Goal: Information Seeking & Learning: Learn about a topic

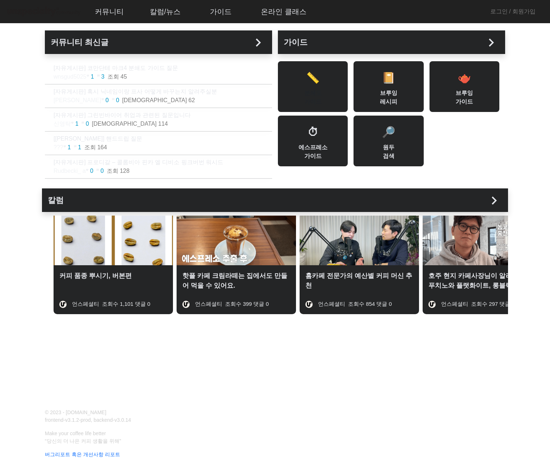
click at [317, 87] on div "📏 분쇄도 가이드" at bounding box center [313, 86] width 70 height 51
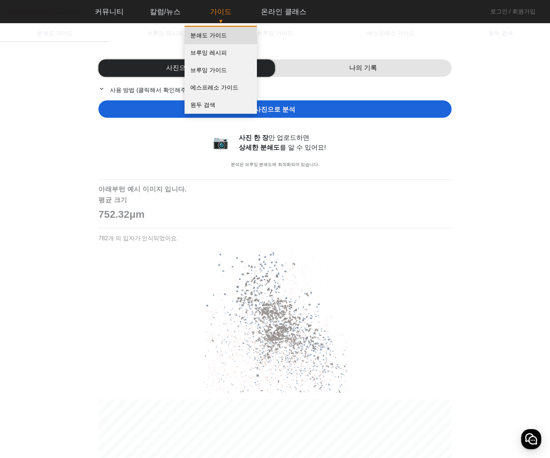
click at [209, 38] on link "분쇄도 가이드" at bounding box center [221, 35] width 72 height 17
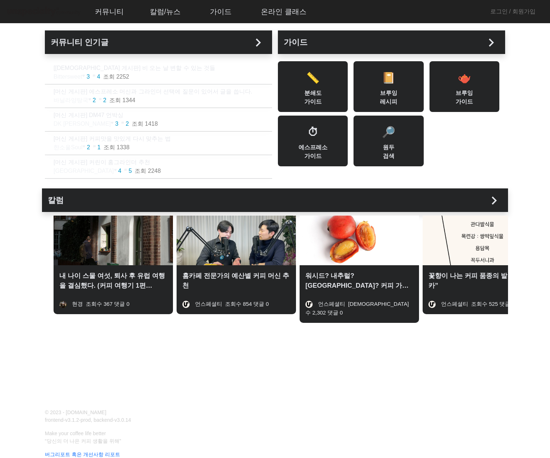
click at [301, 43] on h2 "가이드 chevron_right" at bounding box center [392, 42] width 216 height 12
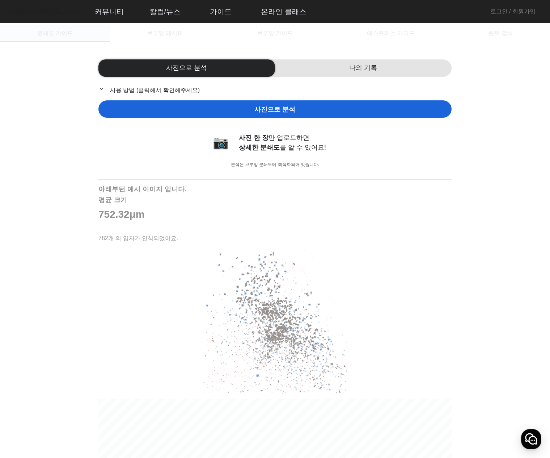
click at [65, 33] on span "분쇄도 가이드" at bounding box center [55, 33] width 36 height 6
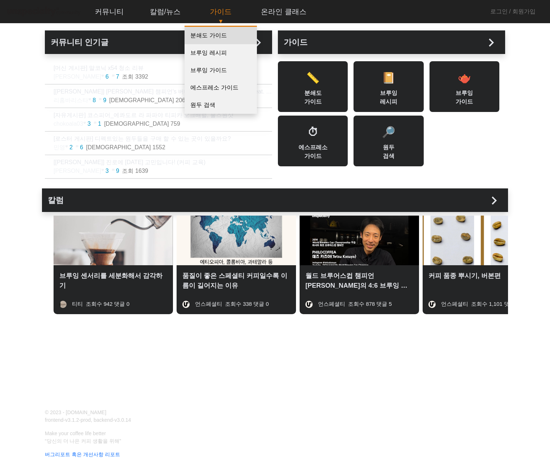
click at [206, 39] on link "분쇄도 가이드" at bounding box center [221, 35] width 72 height 17
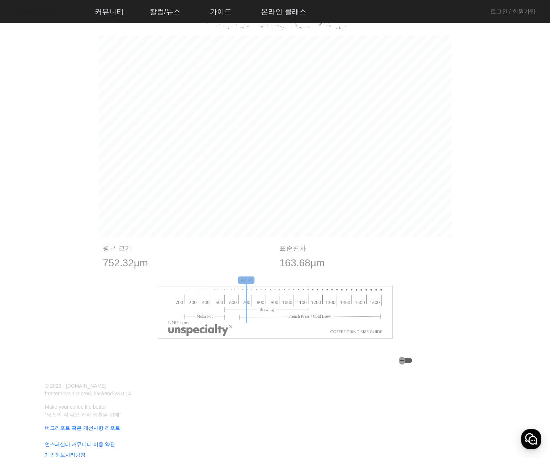
scroll to position [373, 0]
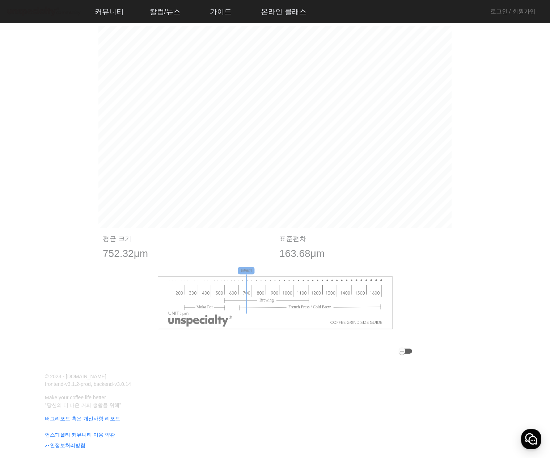
click at [409, 352] on div "button" at bounding box center [405, 350] width 13 height 5
click at [411, 352] on icon "button" at bounding box center [408, 351] width 6 height 7
click at [404, 351] on icon "button" at bounding box center [402, 351] width 4 height 0
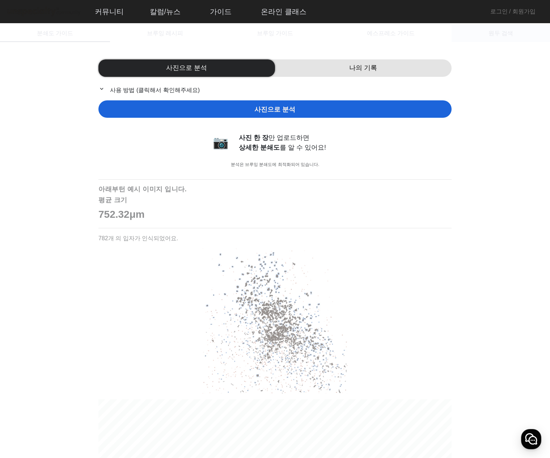
click at [501, 34] on span "원두 검색" at bounding box center [501, 33] width 25 height 6
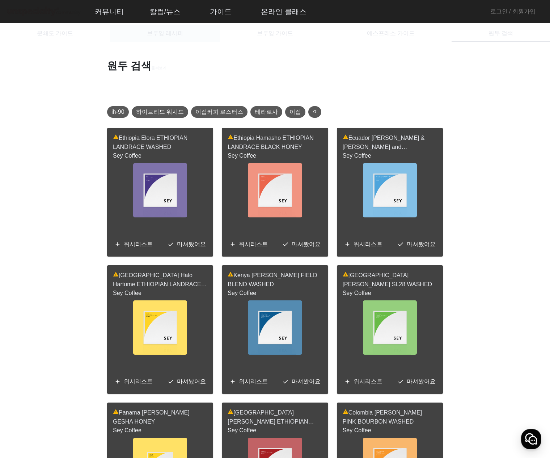
click at [160, 35] on span "브루잉 레시피" at bounding box center [165, 33] width 36 height 6
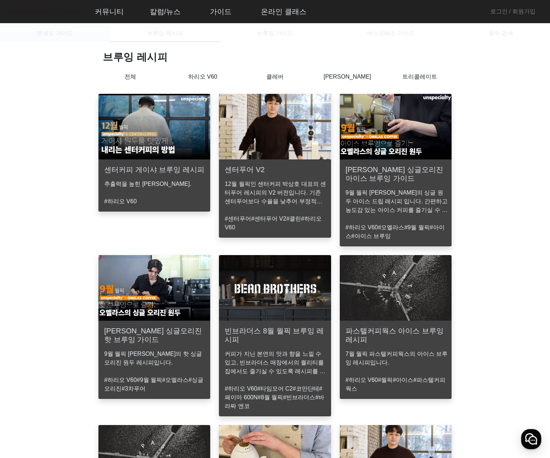
click at [65, 33] on span "분쇄도 가이드" at bounding box center [55, 33] width 36 height 6
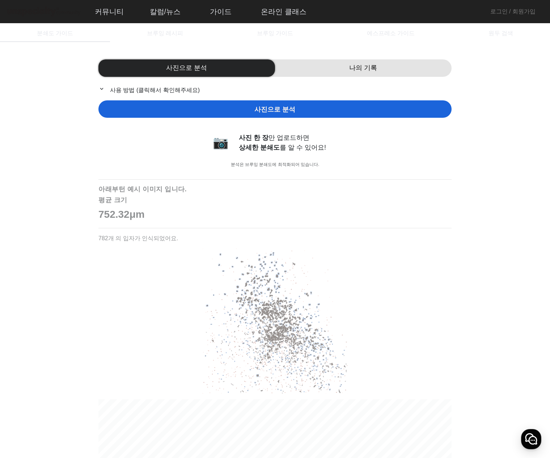
click at [99, 88] on mat-icon "expand_more" at bounding box center [102, 88] width 9 height 7
